Goal: Check status: Check status

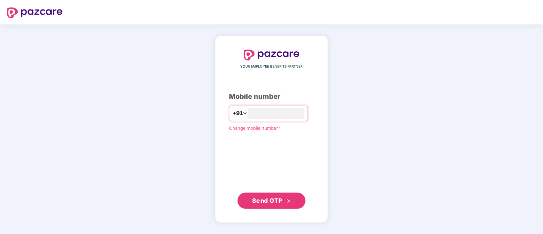
type input "**********"
click at [288, 205] on button "Send OTP" at bounding box center [271, 200] width 68 height 16
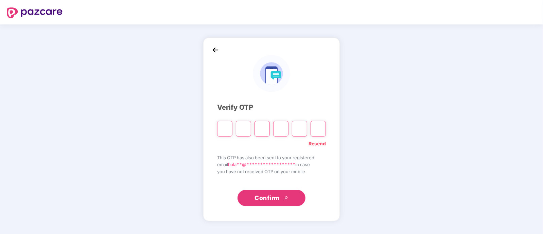
type input "*"
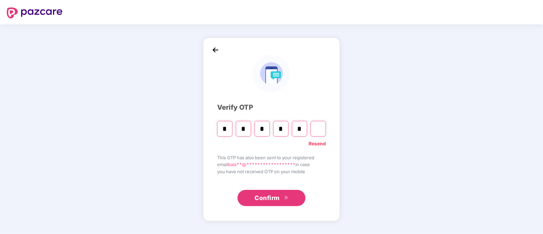
type input "*"
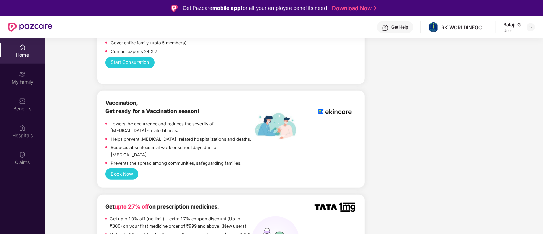
scroll to position [387, 0]
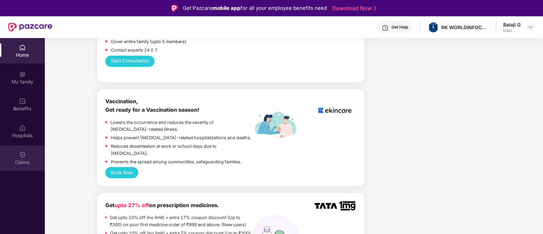
click at [29, 164] on div "Claims" at bounding box center [22, 162] width 45 height 7
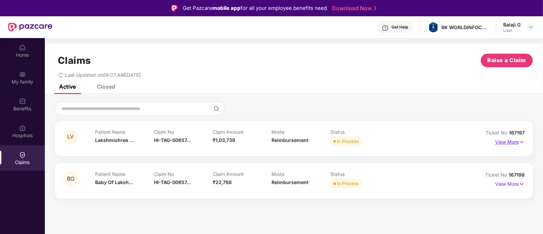
click at [503, 138] on p "View More" at bounding box center [510, 141] width 30 height 9
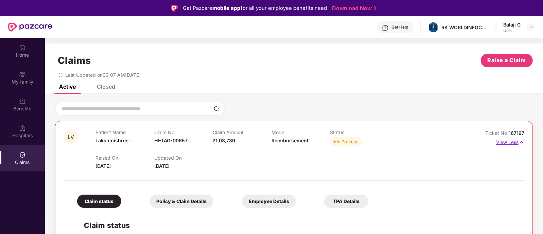
click at [510, 141] on p "View Less" at bounding box center [510, 141] width 28 height 9
